Goal: Navigation & Orientation: Find specific page/section

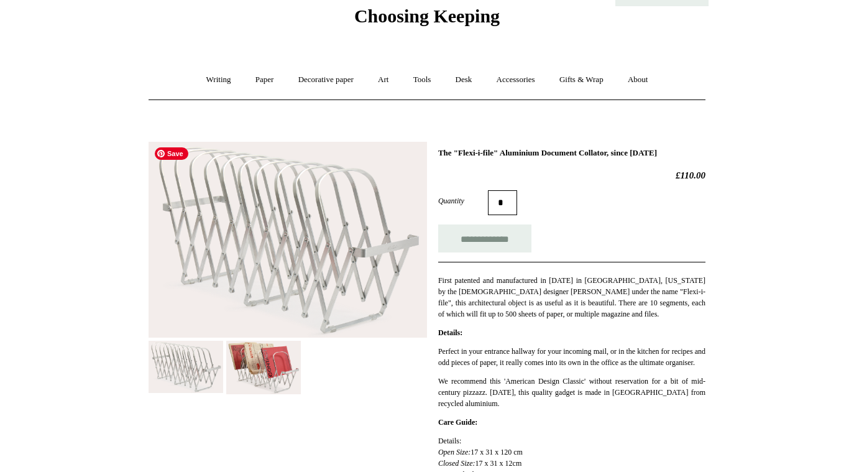
scroll to position [50, 0]
click at [245, 377] on img at bounding box center [263, 366] width 75 height 53
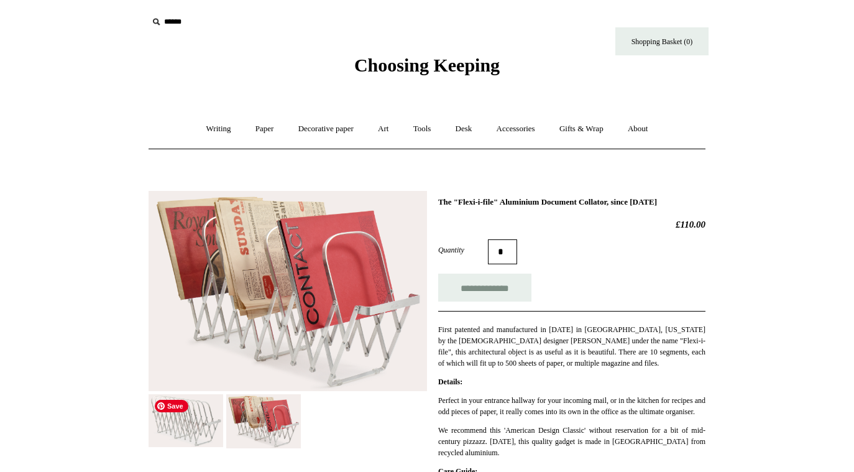
scroll to position [0, 0]
click at [184, 420] on img at bounding box center [186, 420] width 75 height 52
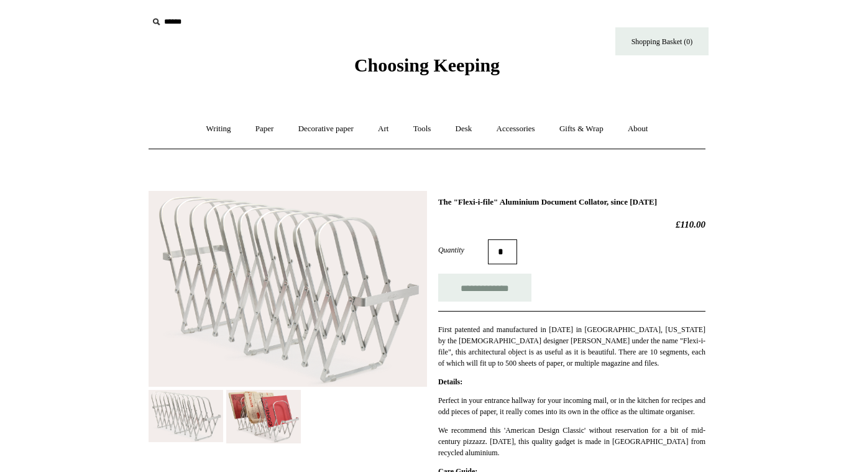
click at [239, 413] on img at bounding box center [263, 416] width 75 height 53
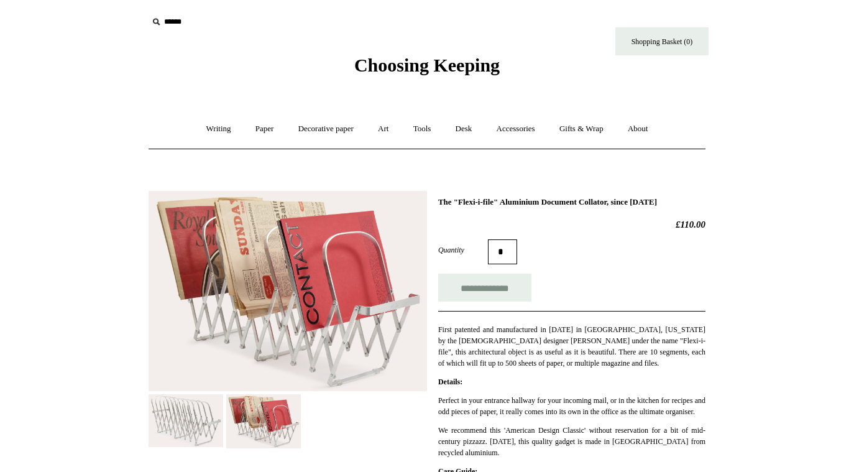
drag, startPoint x: 239, startPoint y: 413, endPoint x: 331, endPoint y: 333, distance: 122.1
click at [331, 333] on img at bounding box center [288, 291] width 278 height 201
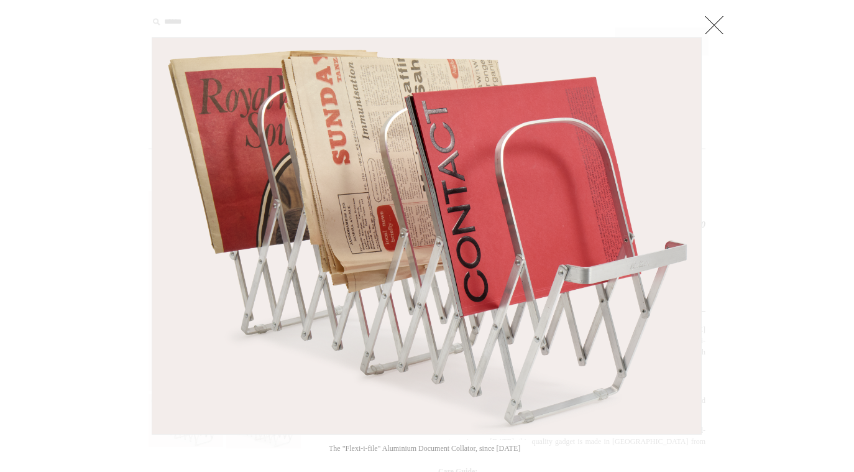
click at [723, 32] on link at bounding box center [714, 24] width 25 height 25
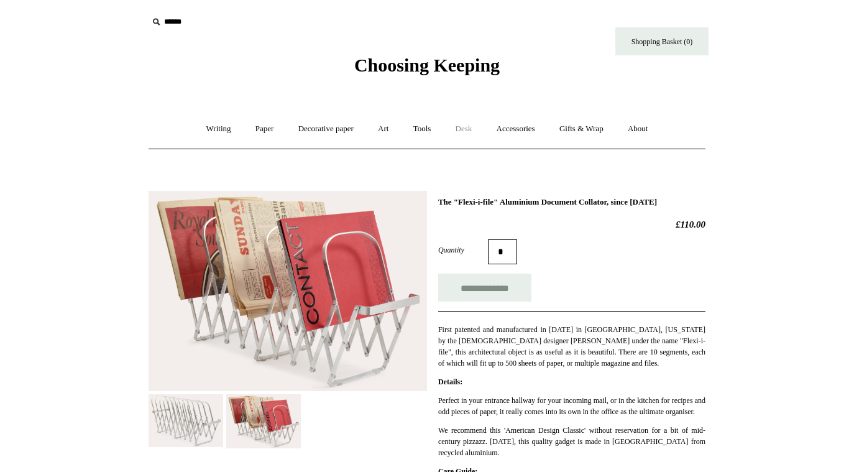
click at [473, 130] on link "Desk +" at bounding box center [463, 128] width 39 height 33
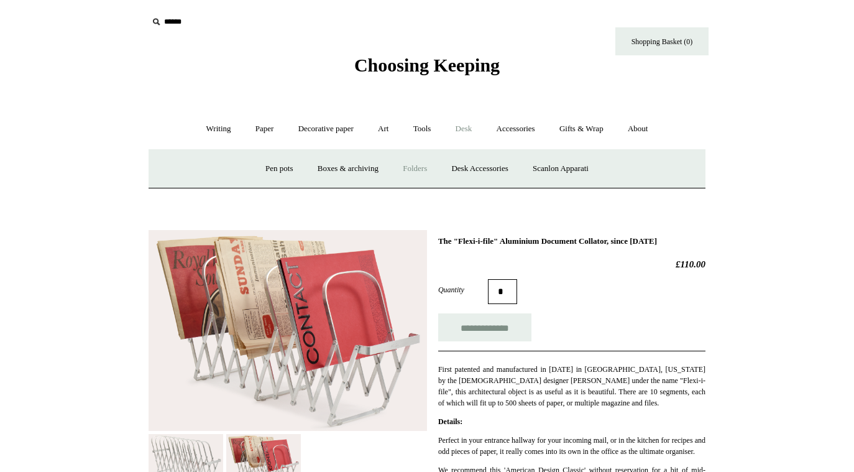
click at [414, 168] on link "Folders" at bounding box center [414, 168] width 47 height 33
click at [477, 166] on link "Desk Accessories" at bounding box center [479, 168] width 79 height 33
click at [346, 170] on link "Boxes & archiving" at bounding box center [347, 168] width 83 height 33
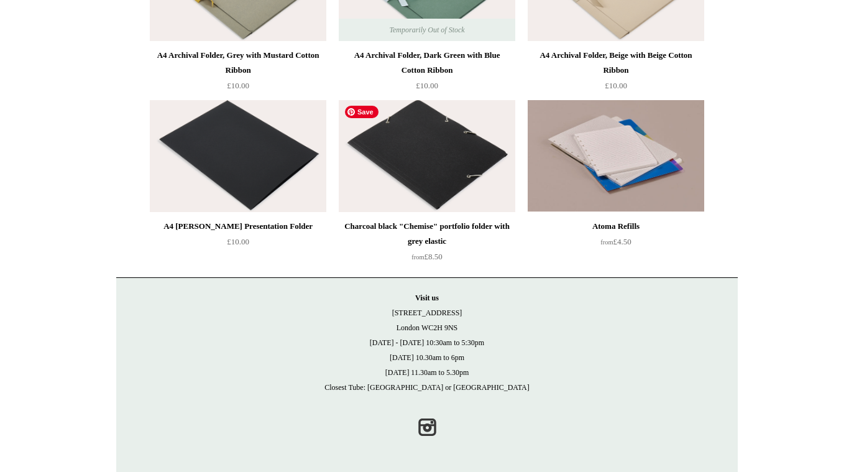
scroll to position [232, 0]
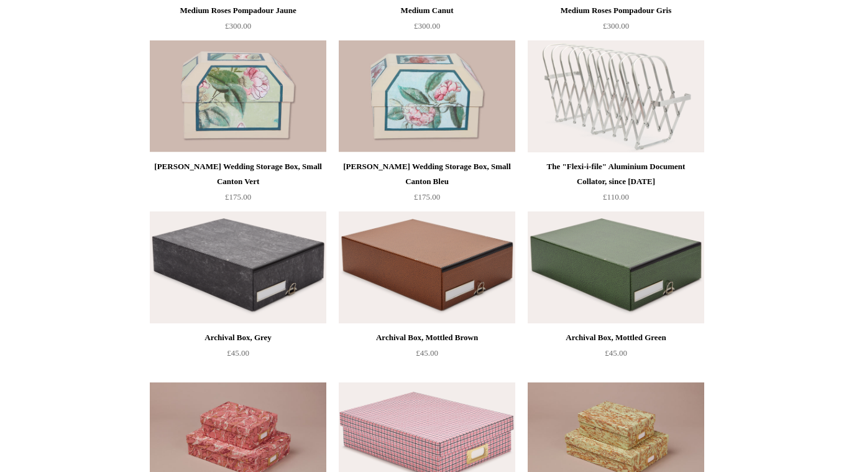
scroll to position [415, 0]
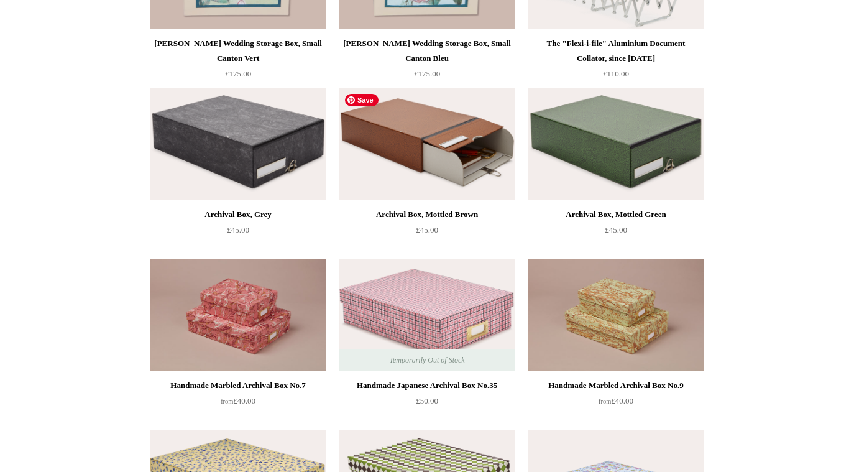
click at [434, 136] on img at bounding box center [427, 144] width 176 height 112
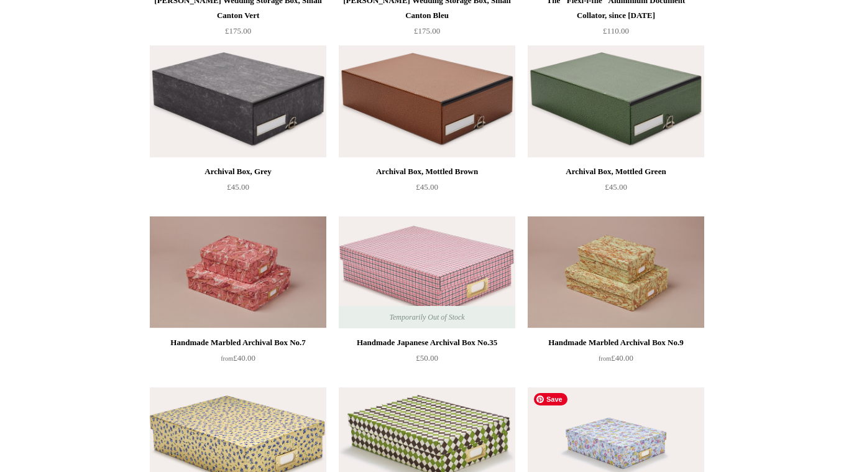
scroll to position [410, 0]
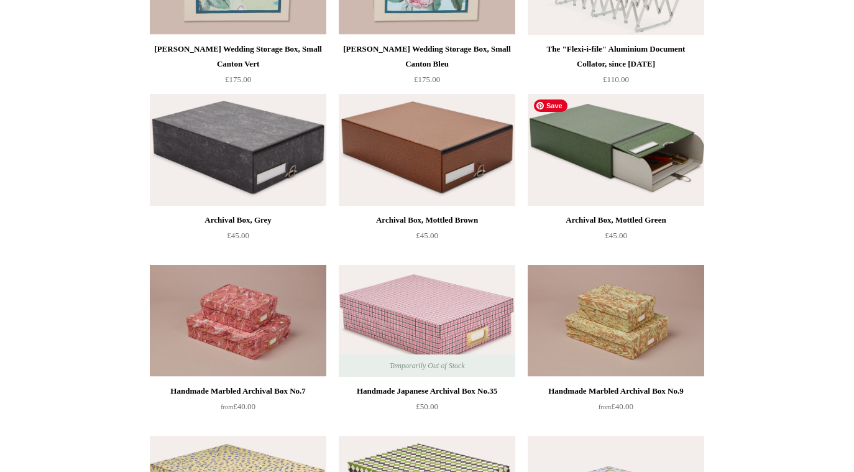
click at [638, 158] on img at bounding box center [616, 150] width 176 height 112
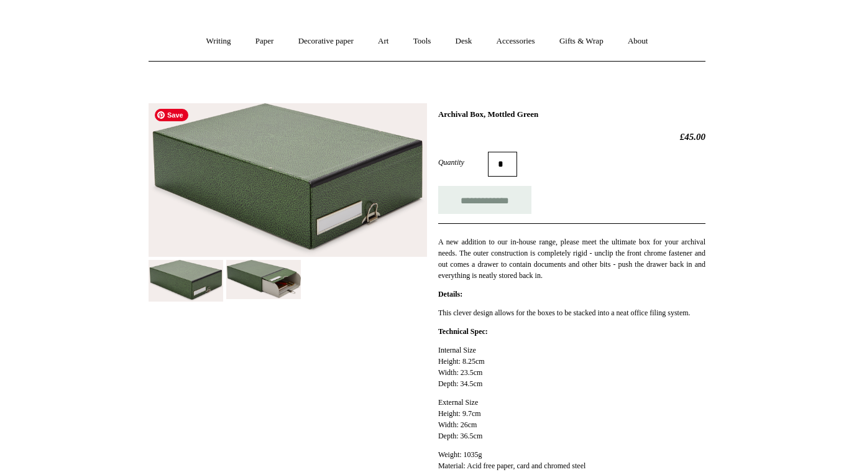
scroll to position [100, 0]
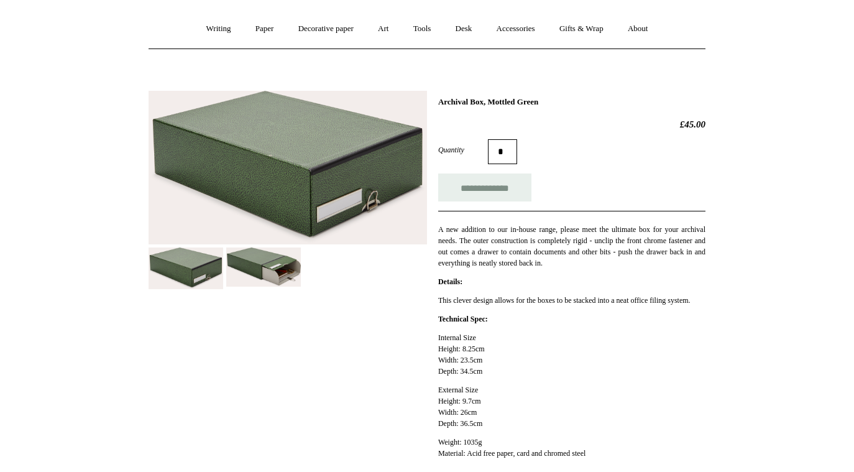
click at [270, 267] on img at bounding box center [263, 266] width 75 height 39
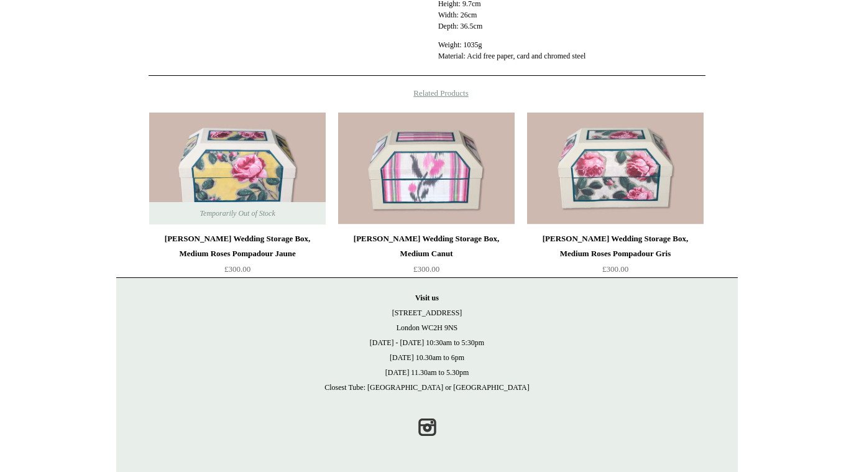
scroll to position [111, 0]
